Goal: Task Accomplishment & Management: Manage account settings

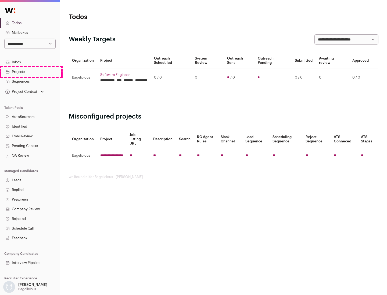
click at [30, 72] on link "Projects" at bounding box center [30, 72] width 60 height 10
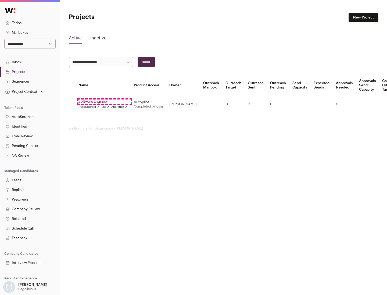
click at [104, 102] on link "Software Engineer" at bounding box center [102, 102] width 49 height 4
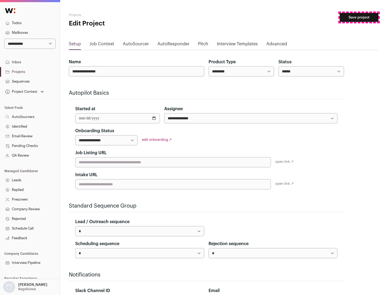
click at [359, 17] on button "Save project" at bounding box center [359, 17] width 39 height 9
